Goal: Navigation & Orientation: Find specific page/section

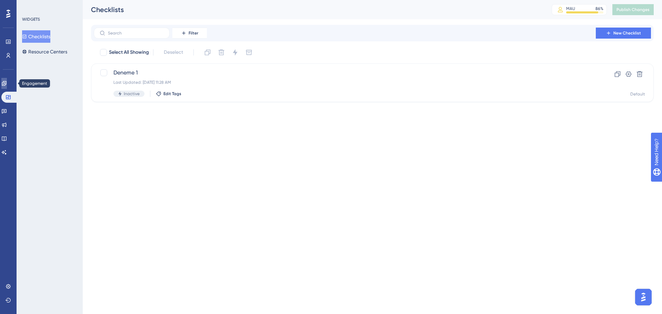
click at [7, 80] on link at bounding box center [4, 83] width 6 height 11
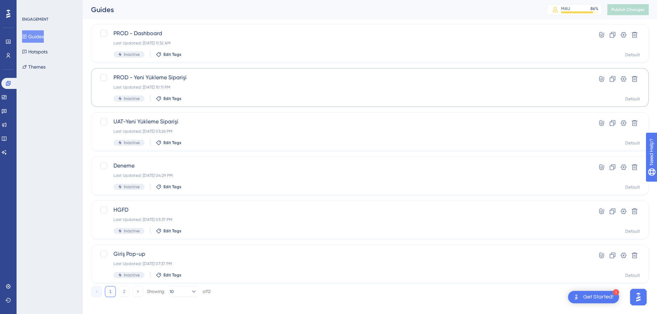
scroll to position [221, 0]
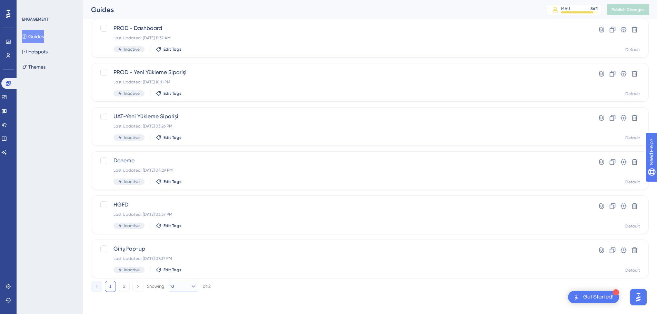
click at [186, 285] on button "10" at bounding box center [184, 286] width 28 height 11
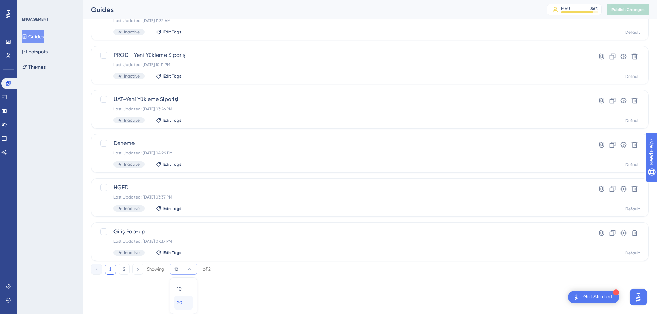
click at [178, 299] on span "20" at bounding box center [180, 303] width 6 height 8
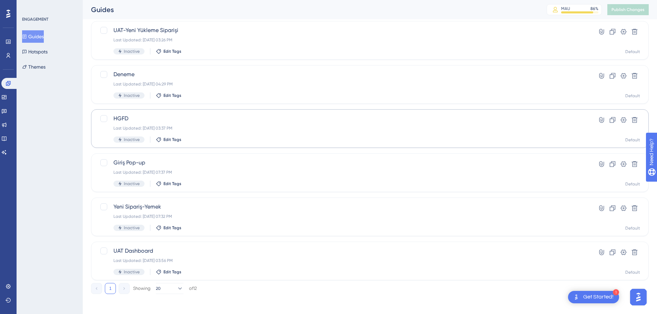
scroll to position [309, 0]
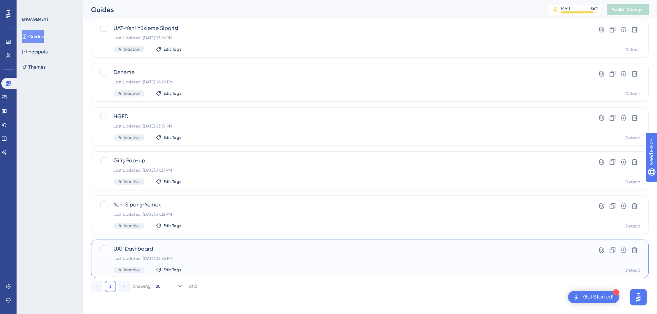
click at [208, 254] on div "UAT Dashboard Last Updated: [DATE] 03:56 PM Inactive Edit Tags" at bounding box center [343, 259] width 458 height 28
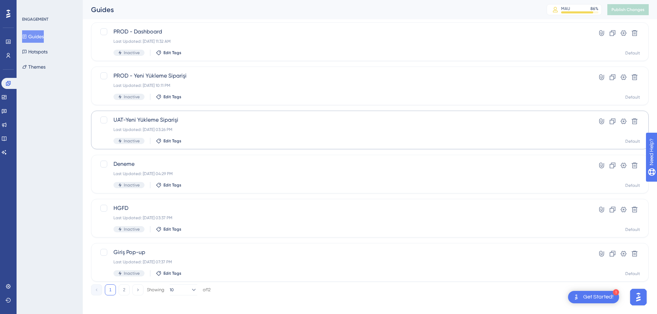
scroll to position [221, 0]
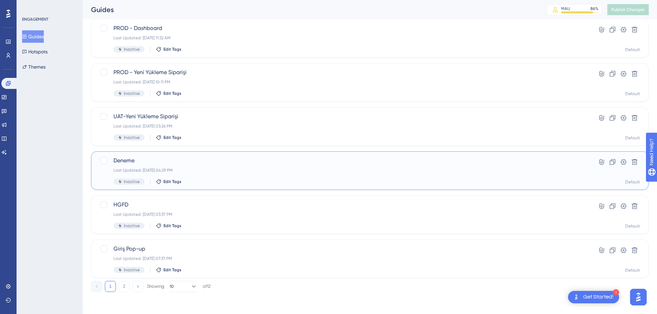
click at [218, 163] on span "Deneme" at bounding box center [343, 161] width 458 height 8
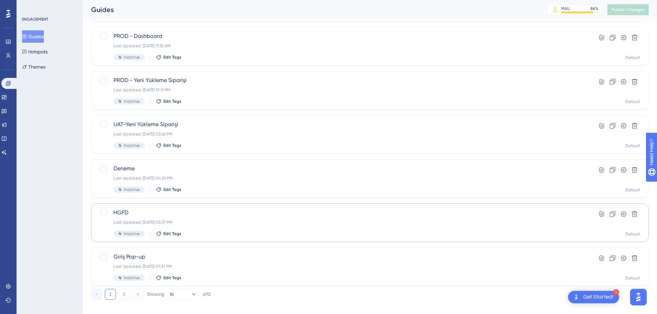
scroll to position [221, 0]
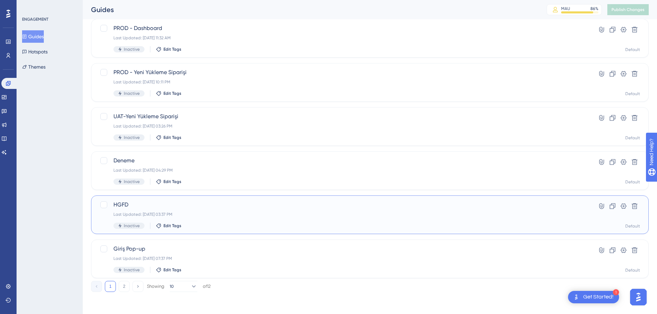
click at [248, 203] on span "HGFD" at bounding box center [343, 205] width 458 height 8
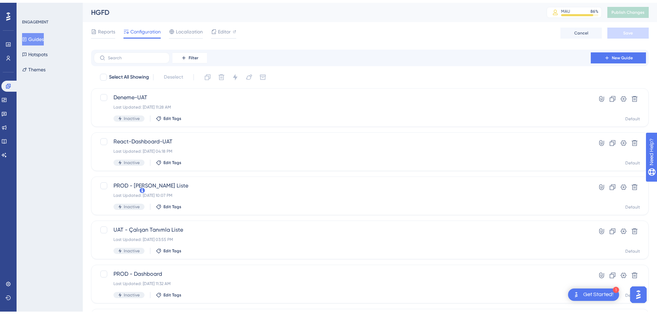
scroll to position [221, 0]
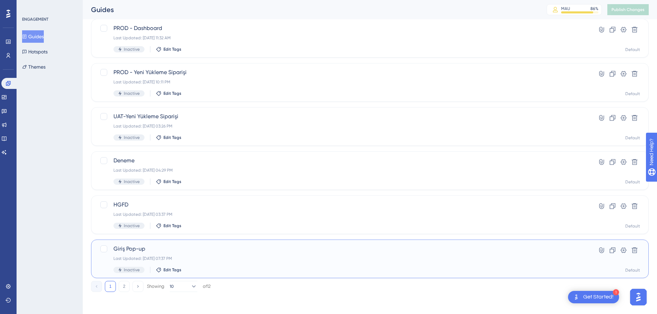
click at [193, 253] on span "Giriş Pop-up" at bounding box center [343, 249] width 458 height 8
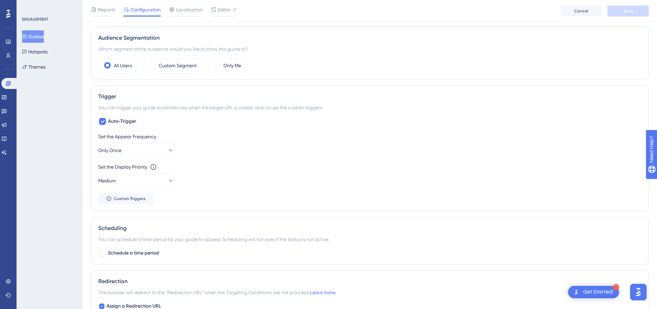
scroll to position [349, 0]
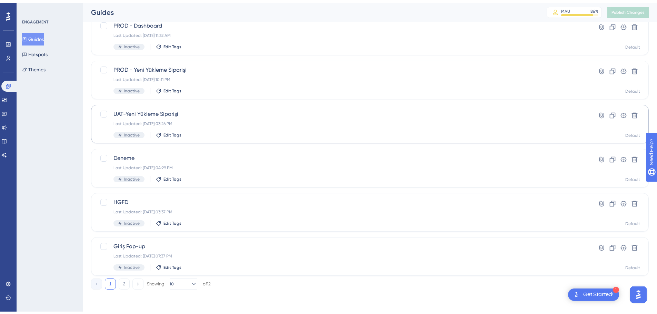
scroll to position [221, 0]
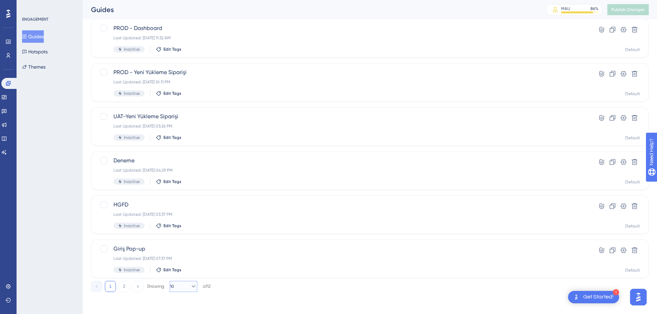
click at [181, 284] on button "10" at bounding box center [184, 286] width 28 height 11
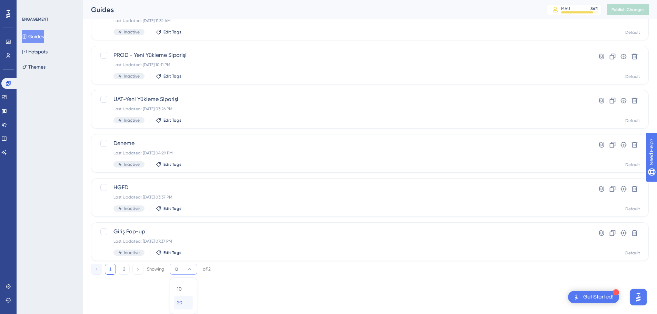
click at [178, 302] on span "20" at bounding box center [180, 303] width 6 height 8
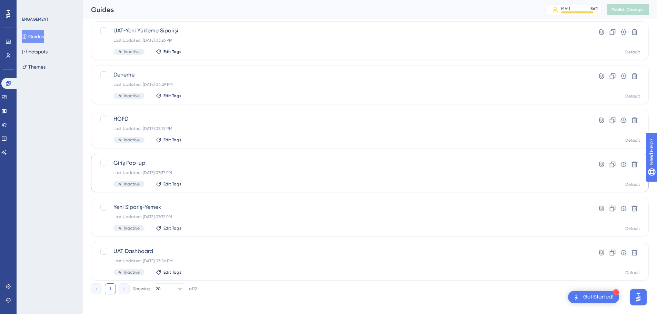
scroll to position [309, 0]
click at [148, 201] on span "Yeni Sipariş-Yemek" at bounding box center [343, 205] width 458 height 8
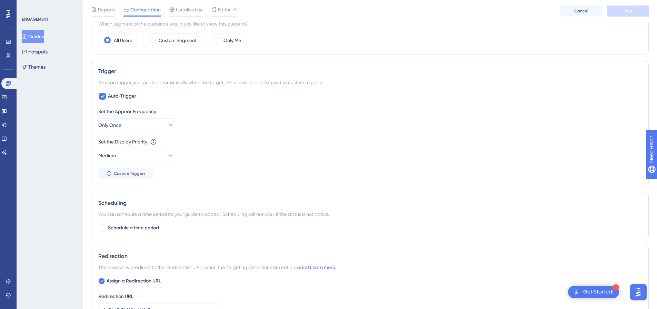
scroll to position [267, 0]
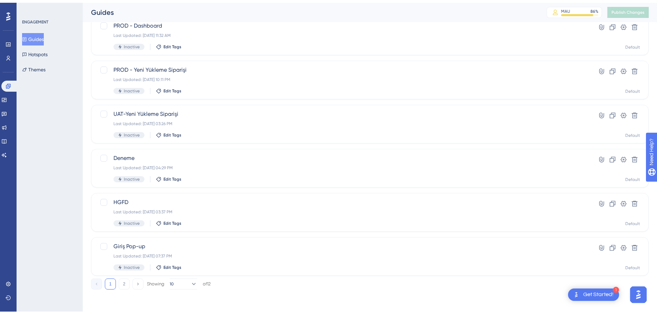
scroll to position [221, 0]
